Goal: Task Accomplishment & Management: Manage account settings

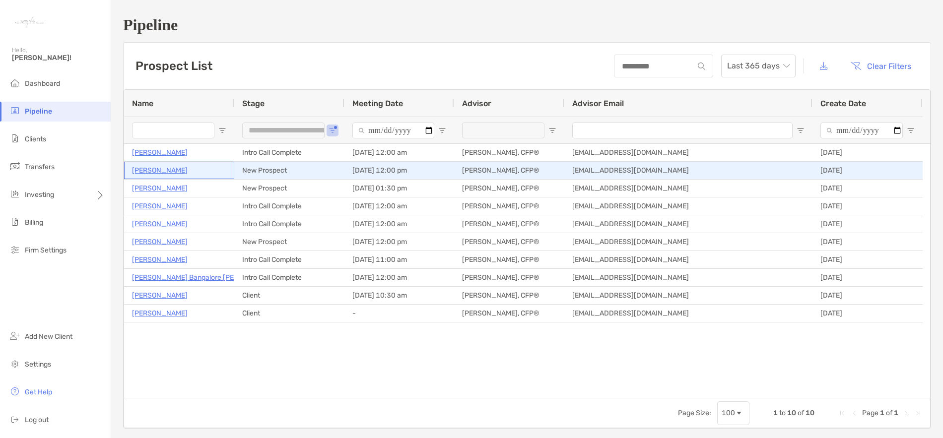
click at [154, 168] on p "Jennifer Lopez" at bounding box center [160, 170] width 56 height 12
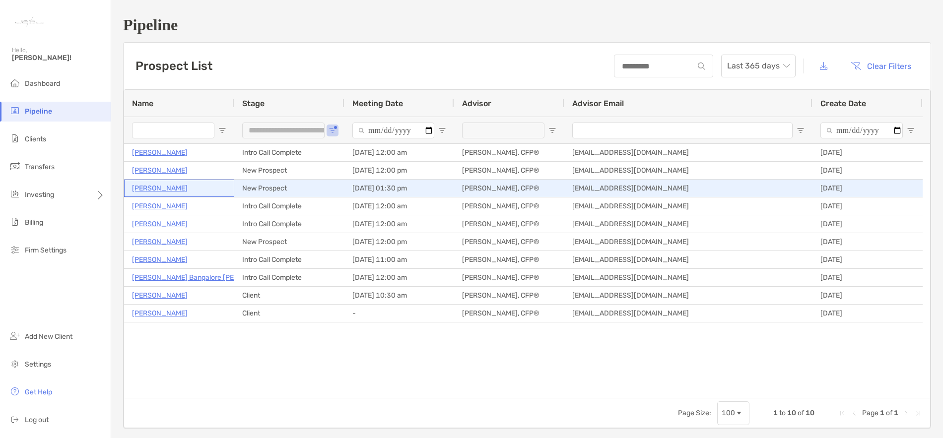
click at [167, 188] on p "[PERSON_NAME]" at bounding box center [160, 188] width 56 height 12
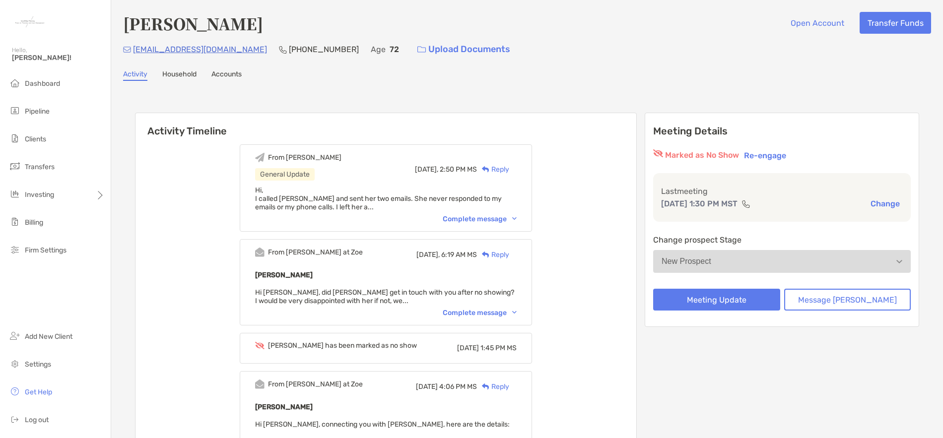
click at [781, 261] on button "New Prospect" at bounding box center [782, 261] width 258 height 23
click at [896, 263] on img "button" at bounding box center [899, 261] width 6 height 3
click at [43, 83] on span "Dashboard" at bounding box center [42, 83] width 35 height 8
click at [38, 81] on span "Dashboard" at bounding box center [42, 83] width 35 height 8
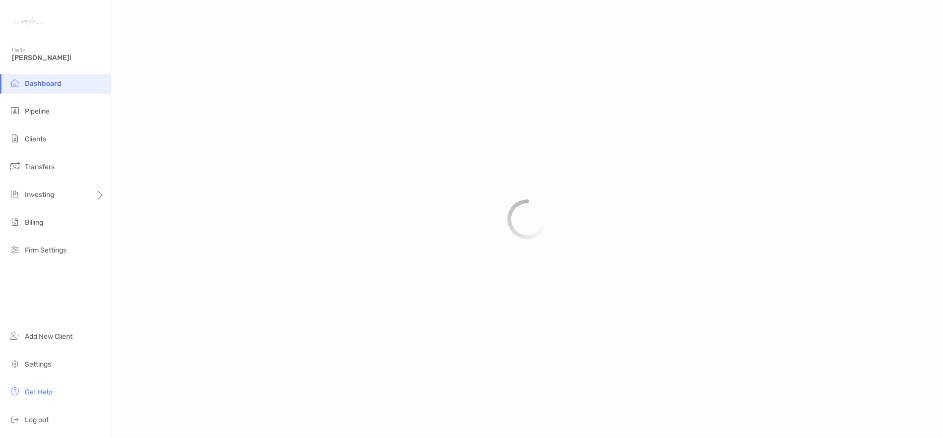
scroll to position [461, 0]
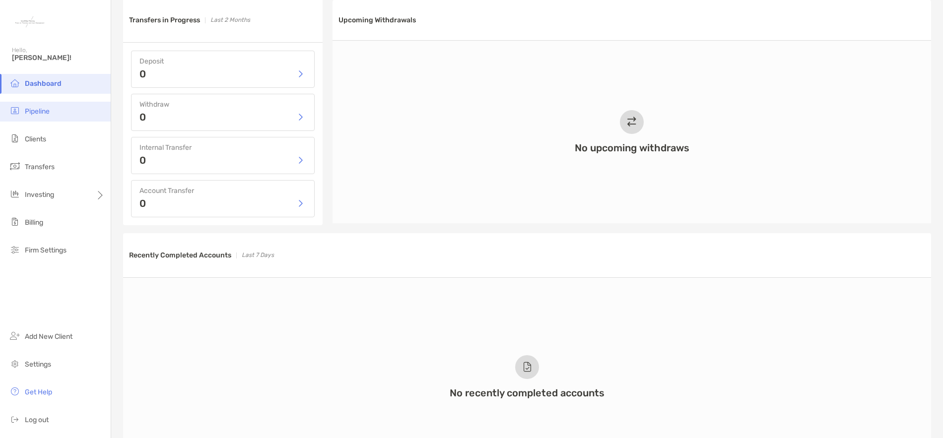
click at [31, 117] on li "Pipeline" at bounding box center [55, 112] width 111 height 20
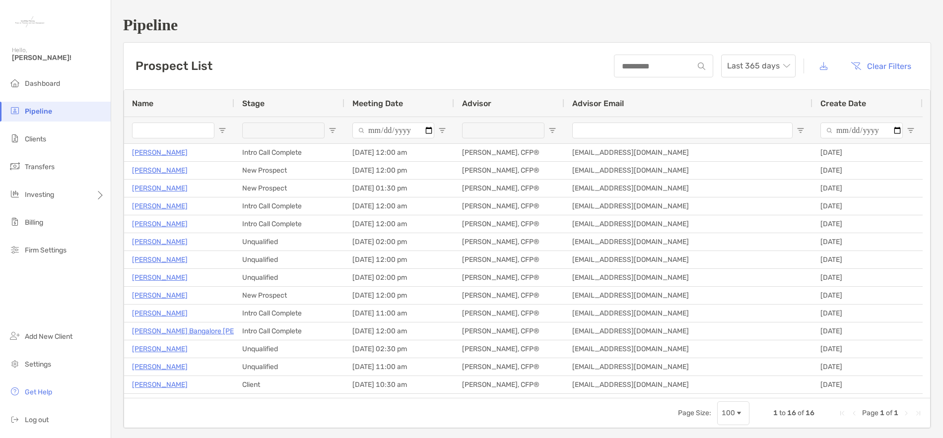
type input "**********"
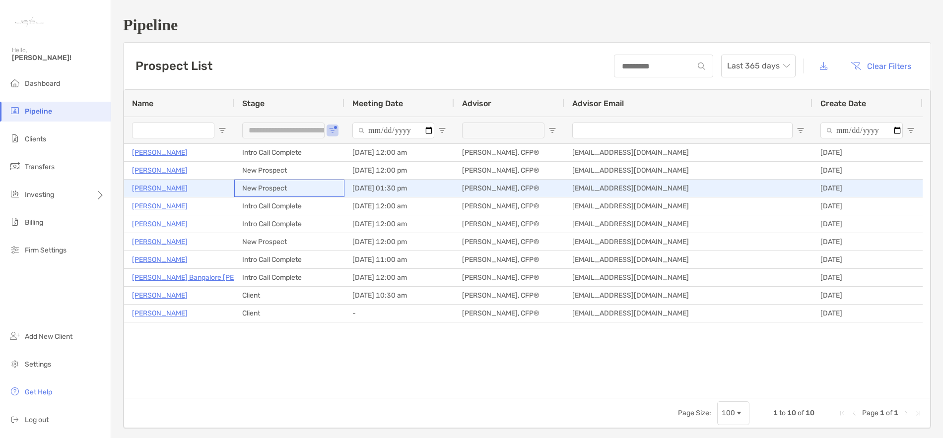
drag, startPoint x: 326, startPoint y: 187, endPoint x: 326, endPoint y: 194, distance: 6.9
click at [326, 194] on div "New Prospect" at bounding box center [289, 188] width 110 height 17
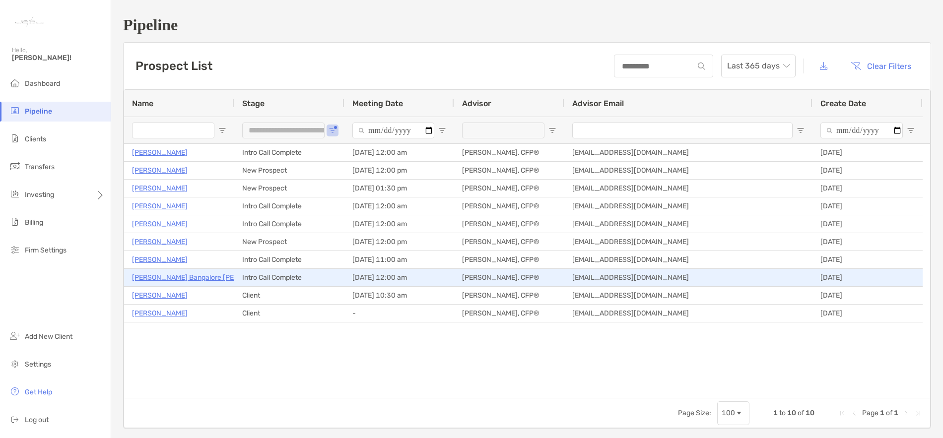
click at [182, 277] on p "[PERSON_NAME] Bangalore [PERSON_NAME]" at bounding box center [205, 277] width 146 height 12
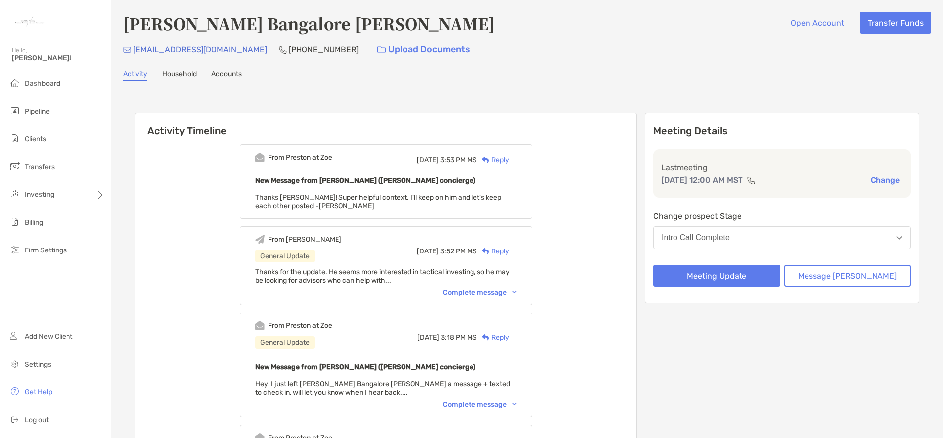
click at [729, 238] on div "Intro Call Complete" at bounding box center [695, 237] width 68 height 9
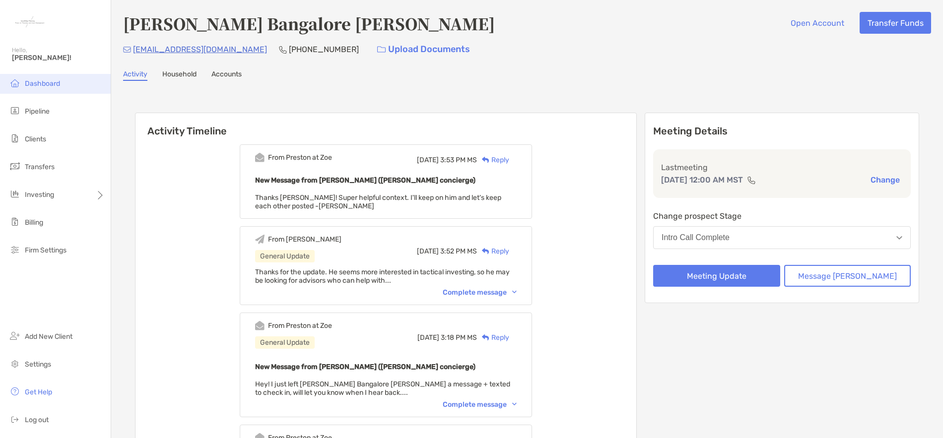
click at [45, 86] on span "Dashboard" at bounding box center [42, 83] width 35 height 8
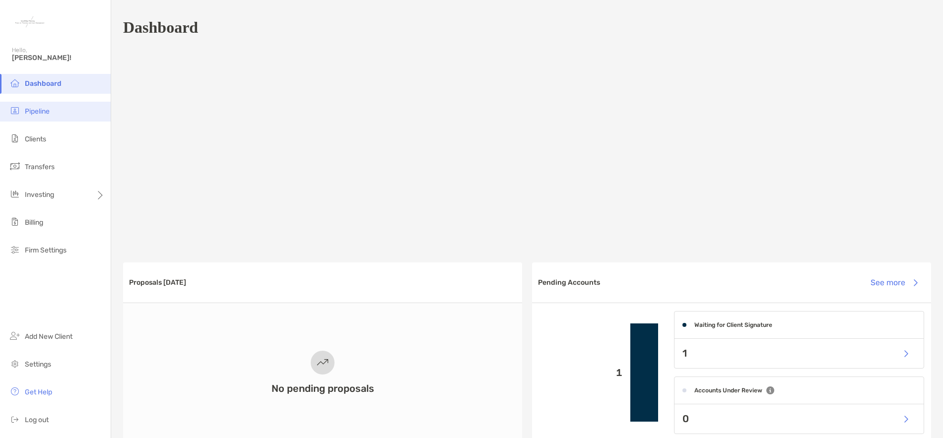
click at [40, 121] on li "Pipeline" at bounding box center [55, 112] width 111 height 20
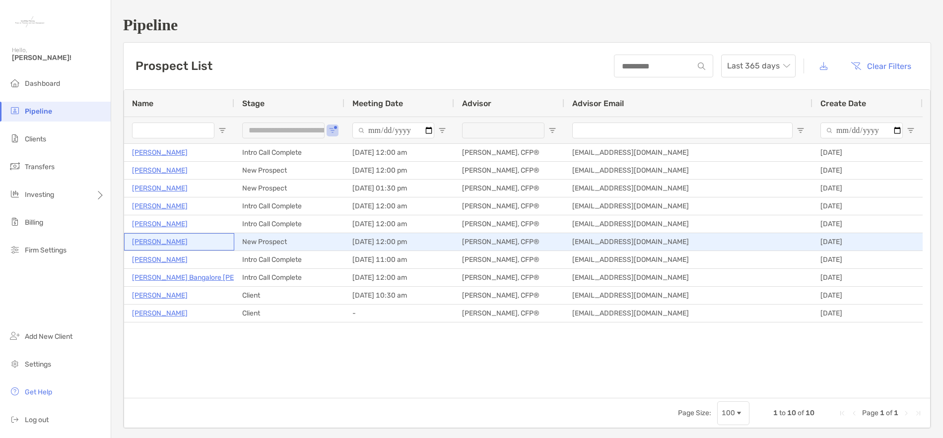
click at [165, 243] on p "[PERSON_NAME]" at bounding box center [160, 242] width 56 height 12
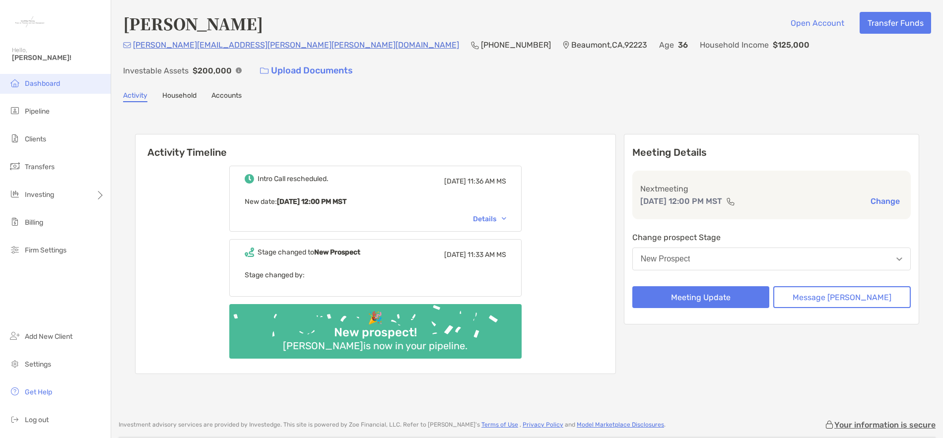
click at [36, 84] on span "Dashboard" at bounding box center [42, 83] width 35 height 8
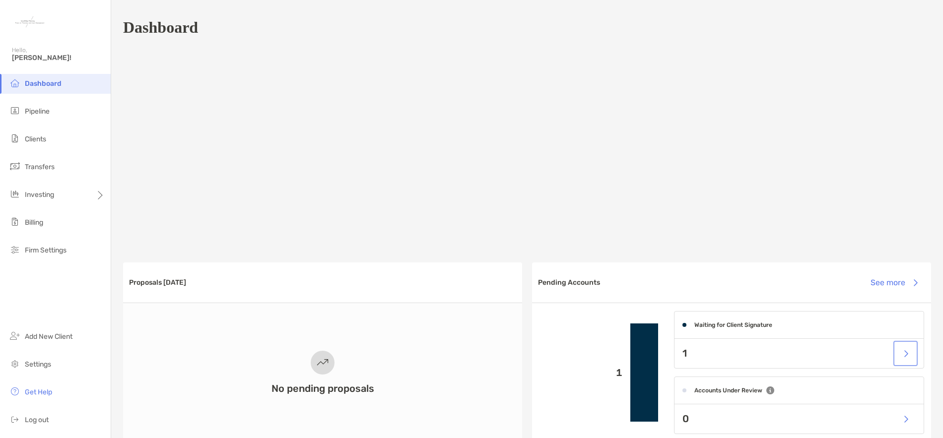
click at [897, 354] on button "button" at bounding box center [905, 353] width 20 height 21
